Goal: Information Seeking & Learning: Learn about a topic

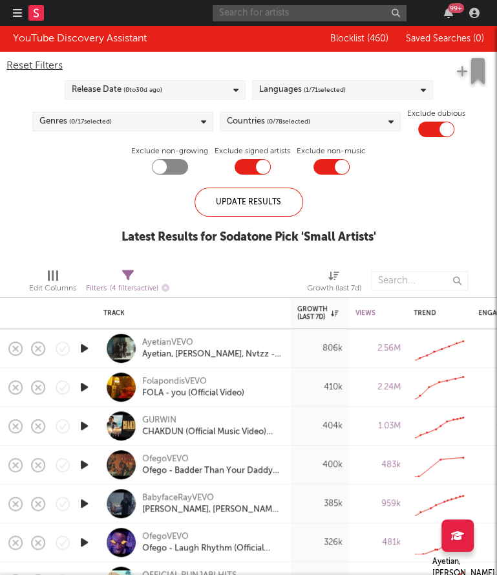
click at [306, 12] on input "text" at bounding box center [310, 13] width 194 height 16
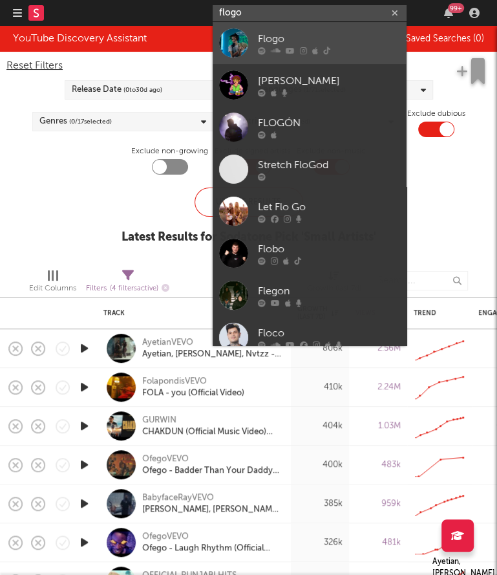
type input "flogo"
click at [339, 47] on div at bounding box center [329, 51] width 142 height 8
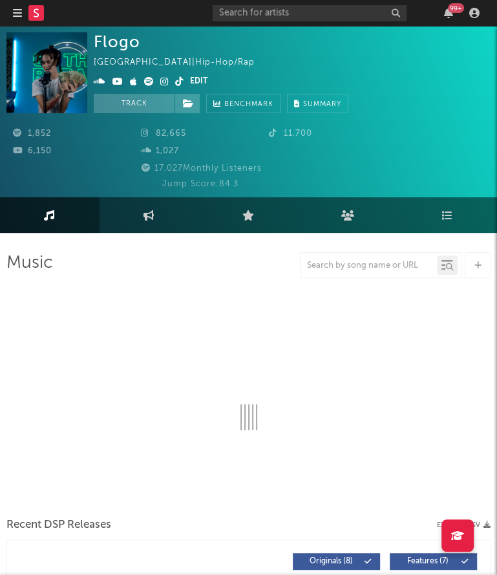
select select "1w"
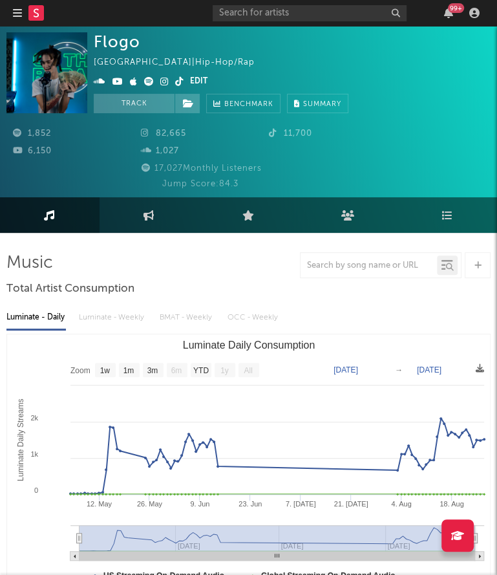
click at [176, 81] on icon at bounding box center [179, 81] width 8 height 9
click at [166, 81] on icon at bounding box center [164, 81] width 8 height 9
click at [146, 81] on icon at bounding box center [149, 81] width 10 height 9
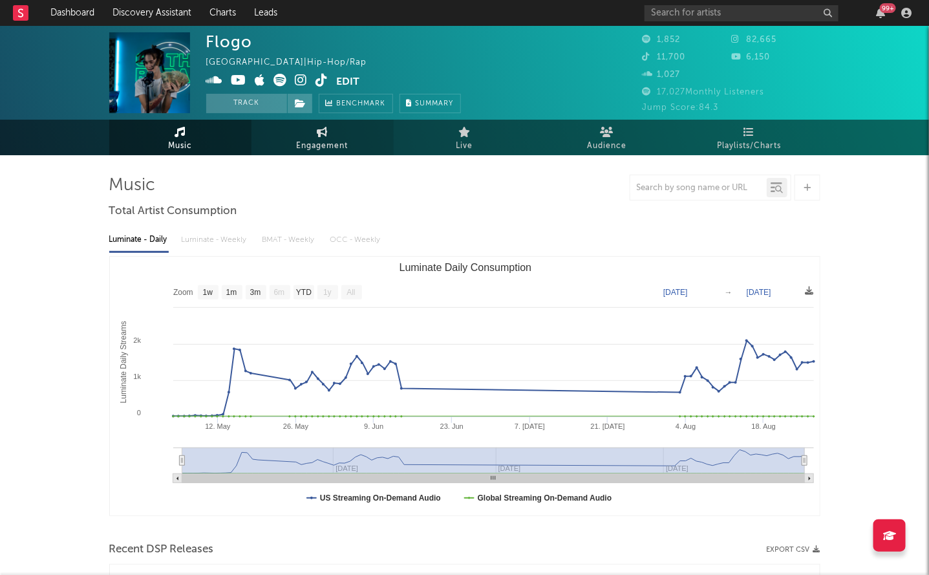
click at [316, 147] on span "Engagement" at bounding box center [323, 146] width 52 height 16
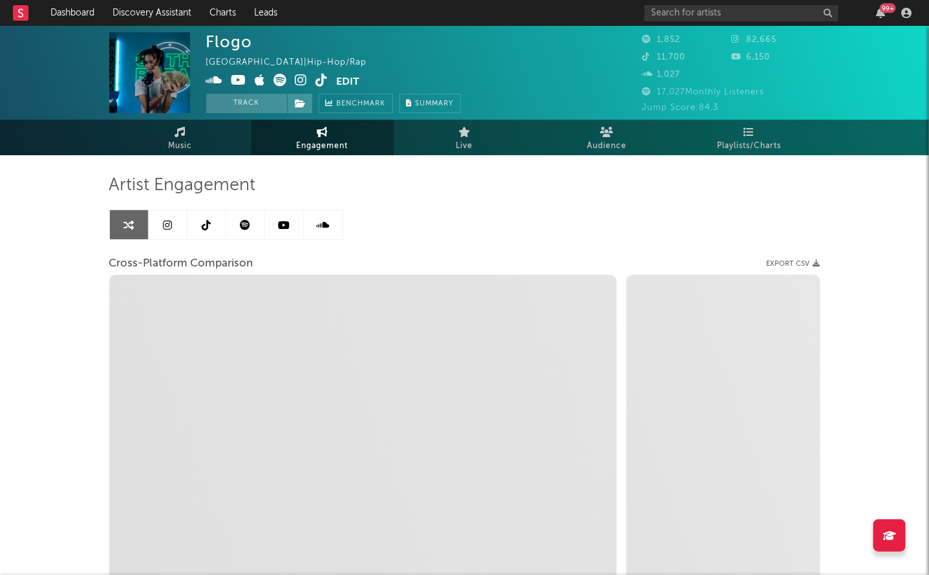
select select "1w"
select select "1m"
